Goal: Go to known website: Go to known website

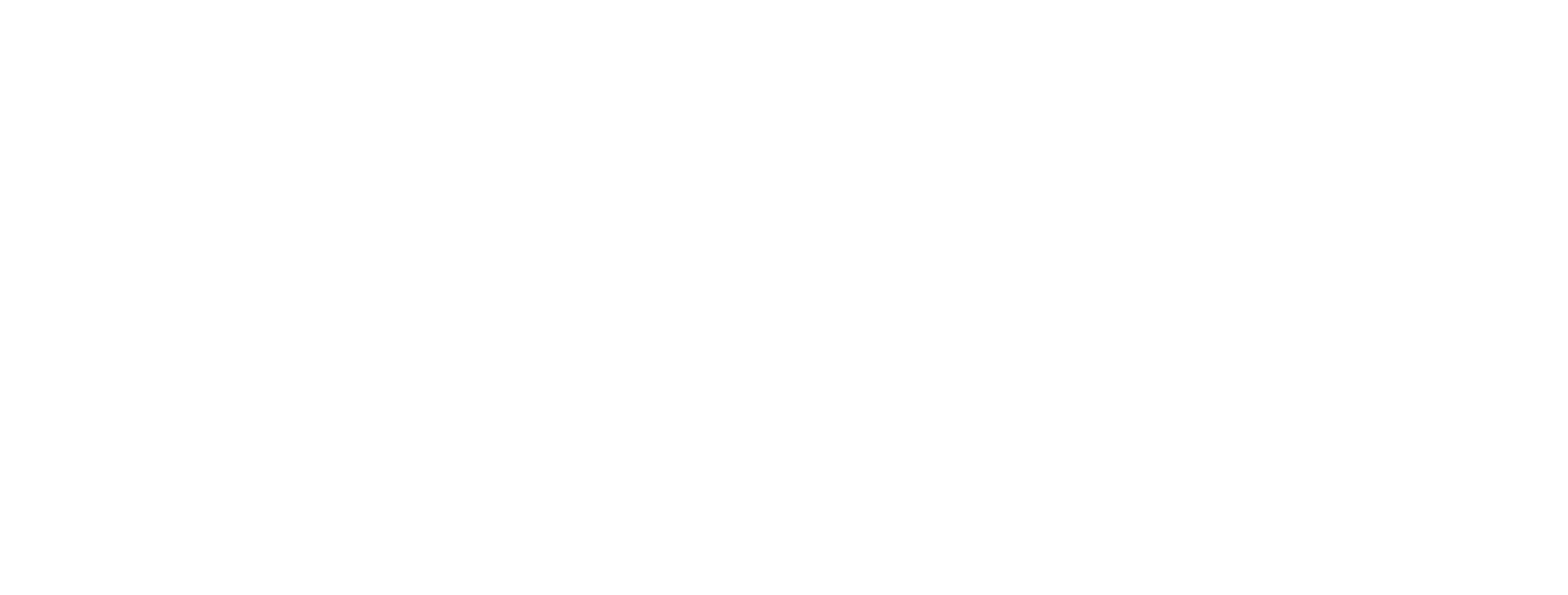
click at [558, 303] on main at bounding box center [784, 298] width 1568 height 595
